Goal: Task Accomplishment & Management: Manage account settings

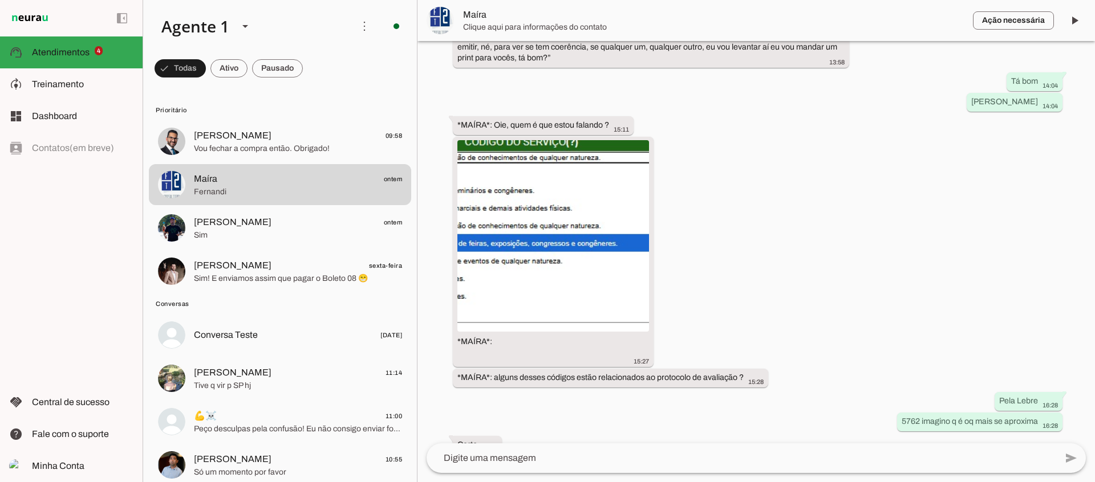
scroll to position [1022, 0]
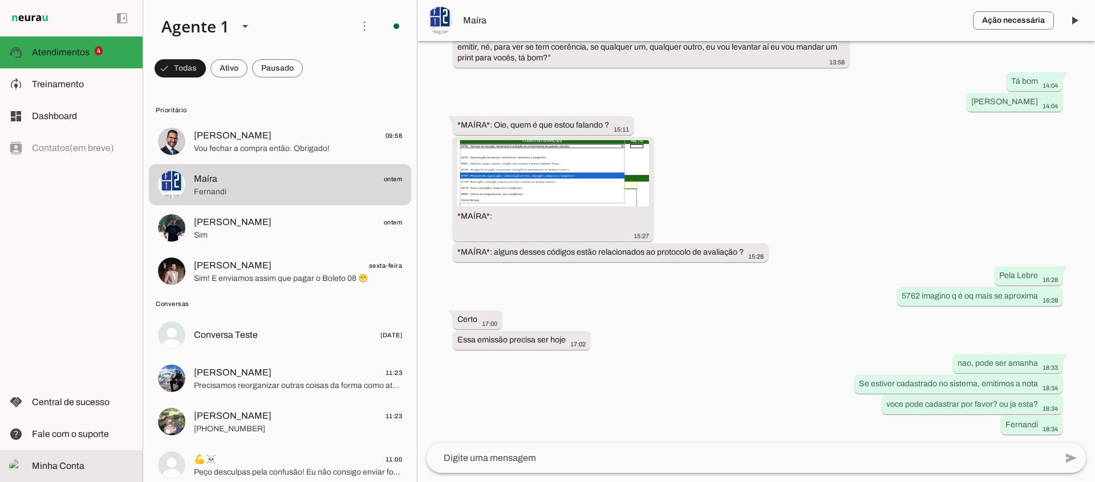
click at [92, 458] on md-item "Minha Conta Minha Conta" at bounding box center [71, 466] width 143 height 32
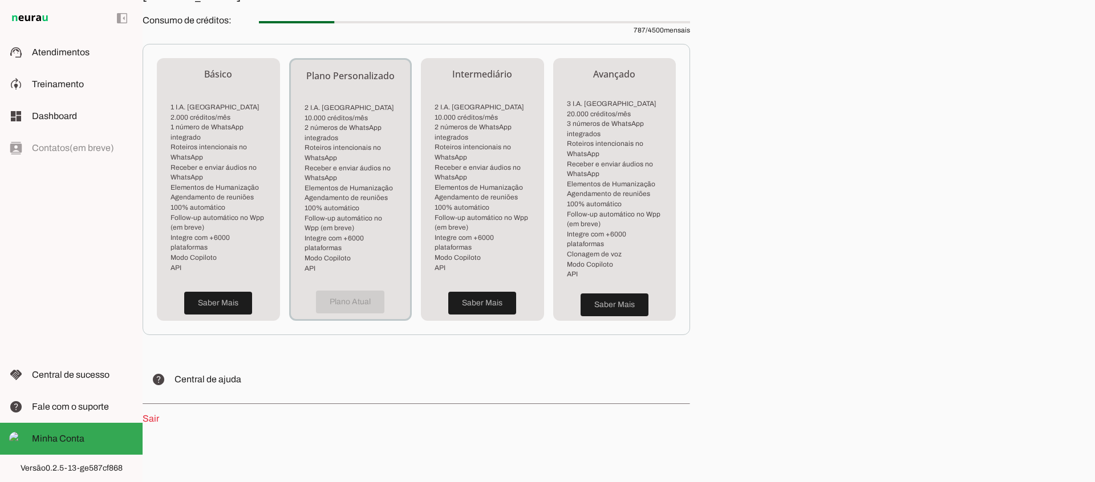
scroll to position [276, 0]
click at [153, 413] on link "Sair" at bounding box center [151, 418] width 17 height 10
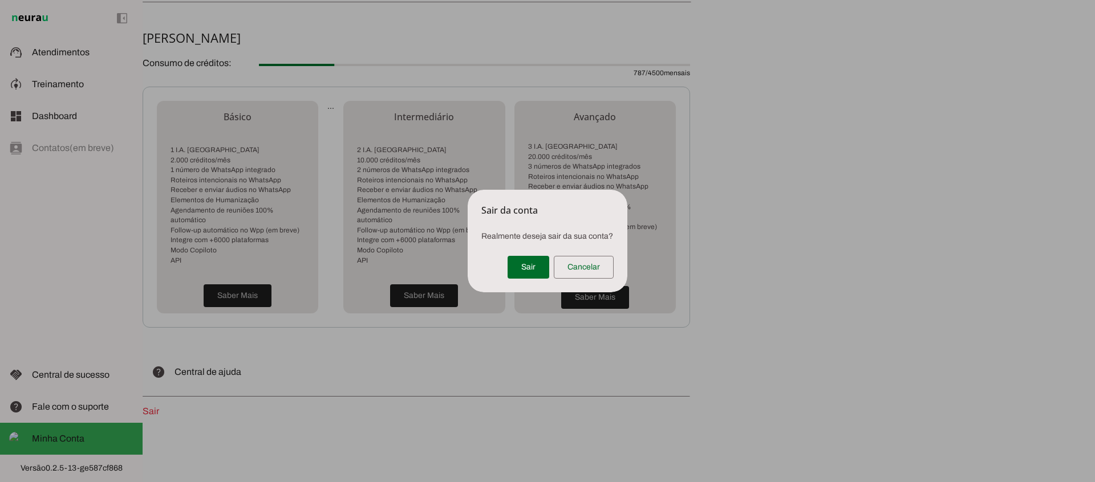
scroll to position [276, 0]
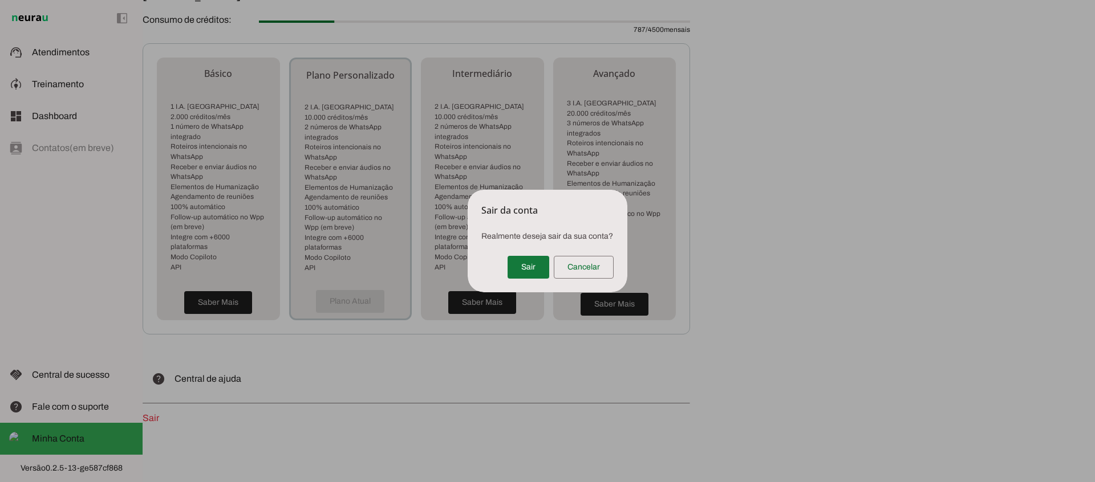
click at [521, 255] on span at bounding box center [528, 267] width 42 height 27
